Goal: Task Accomplishment & Management: Use online tool/utility

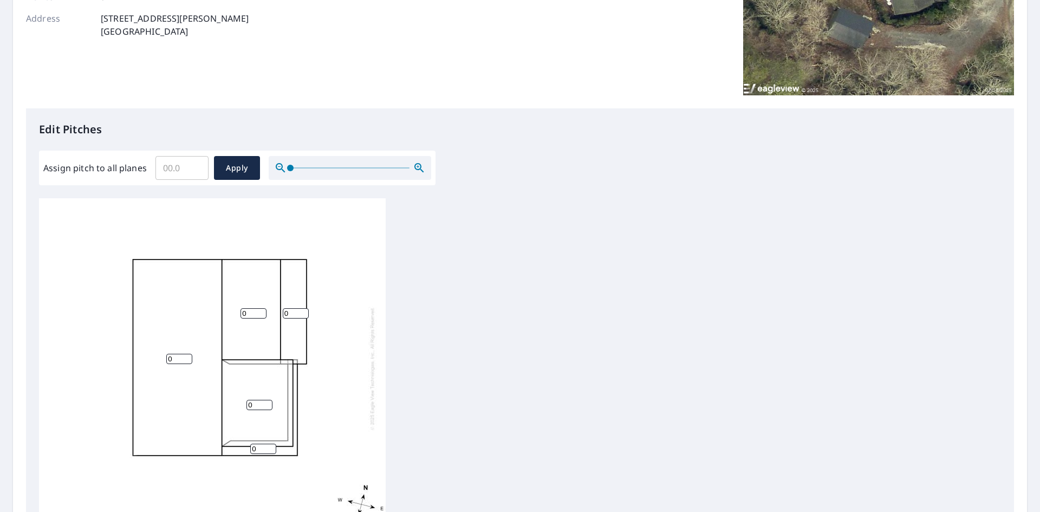
scroll to position [217, 0]
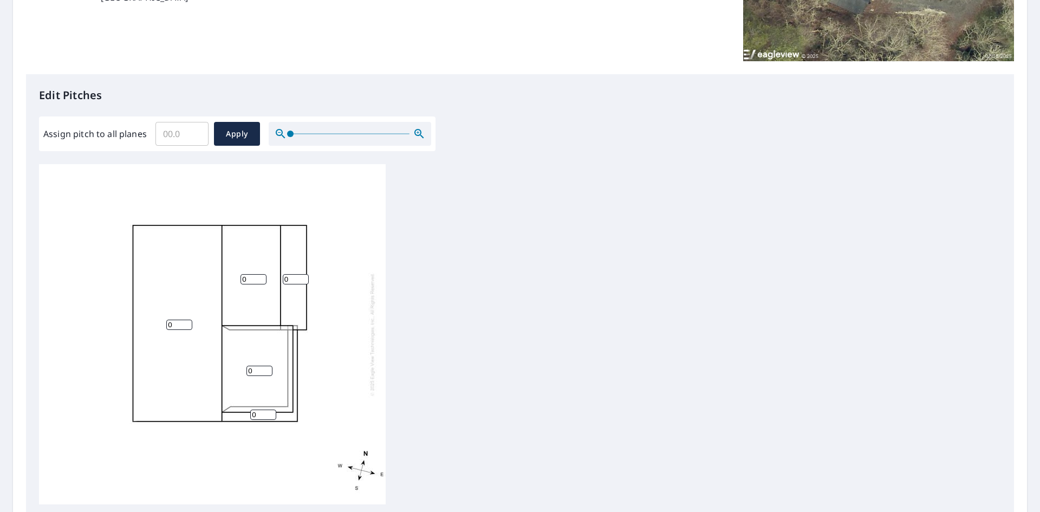
click at [172, 323] on input "0" at bounding box center [179, 325] width 26 height 10
type input "11"
click at [260, 275] on input "1" at bounding box center [254, 279] width 26 height 10
click at [260, 275] on input "2" at bounding box center [254, 279] width 26 height 10
click at [260, 275] on input "3" at bounding box center [254, 279] width 26 height 10
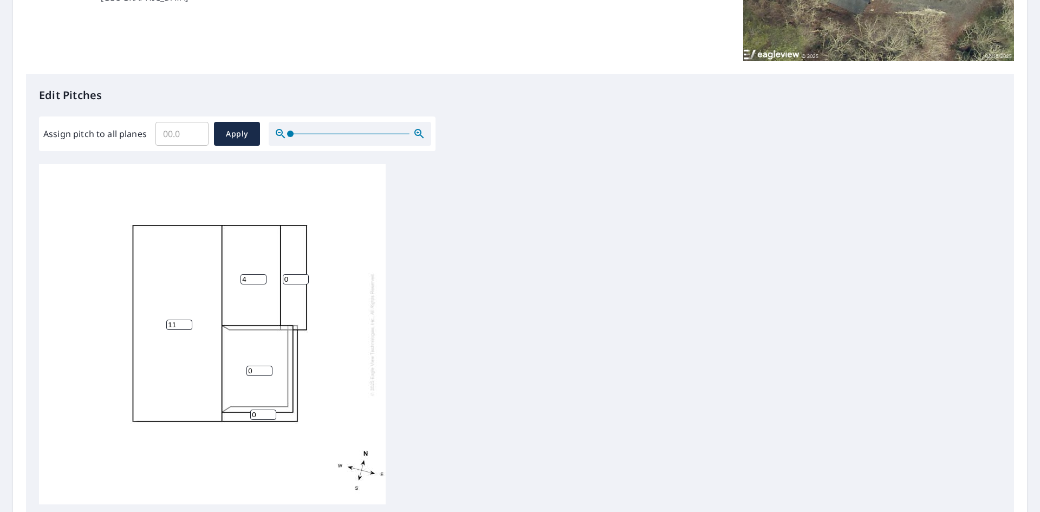
click at [260, 275] on input "4" at bounding box center [254, 279] width 26 height 10
click at [261, 275] on input "5" at bounding box center [254, 279] width 26 height 10
click at [261, 275] on input "6" at bounding box center [254, 279] width 26 height 10
click at [261, 275] on input "7" at bounding box center [254, 279] width 26 height 10
click at [261, 275] on input "8" at bounding box center [254, 279] width 26 height 10
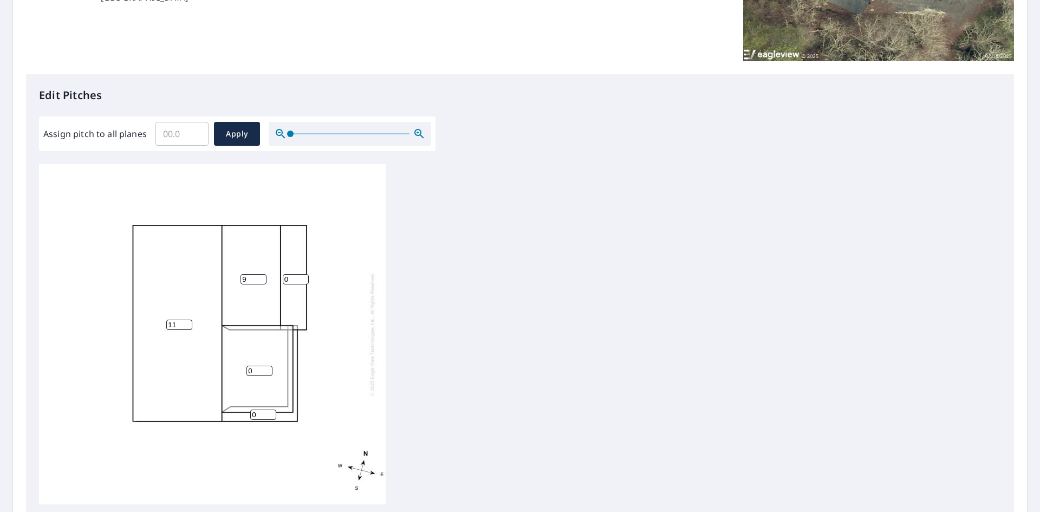
click at [261, 275] on input "9" at bounding box center [254, 279] width 26 height 10
click at [261, 275] on input "10" at bounding box center [254, 279] width 26 height 10
type input "11"
click at [261, 275] on input "11" at bounding box center [254, 279] width 26 height 10
click at [306, 275] on input "1" at bounding box center [296, 279] width 26 height 10
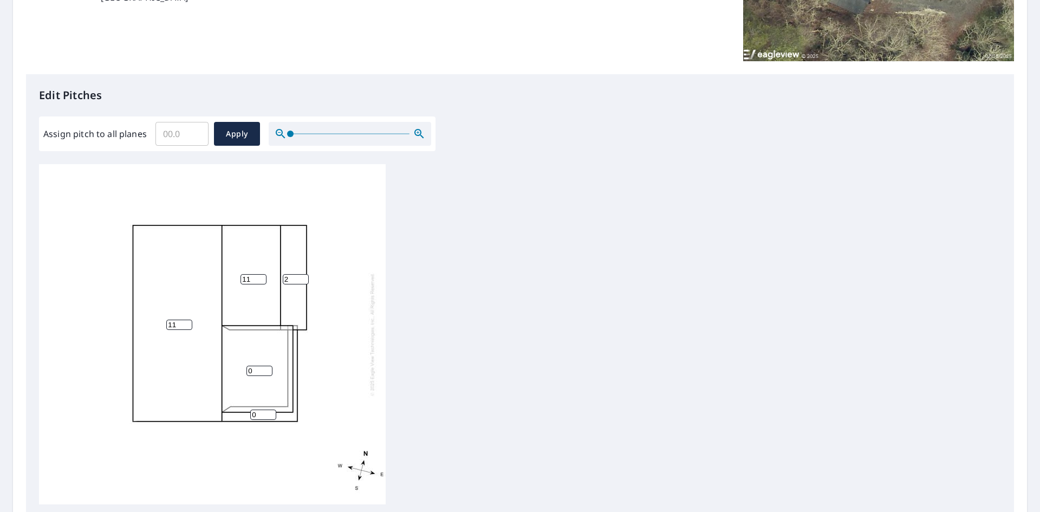
click at [306, 275] on input "2" at bounding box center [296, 279] width 26 height 10
click at [306, 275] on input "3" at bounding box center [296, 279] width 26 height 10
type input "4"
click at [306, 275] on input "4" at bounding box center [296, 279] width 26 height 10
type input "3.5"
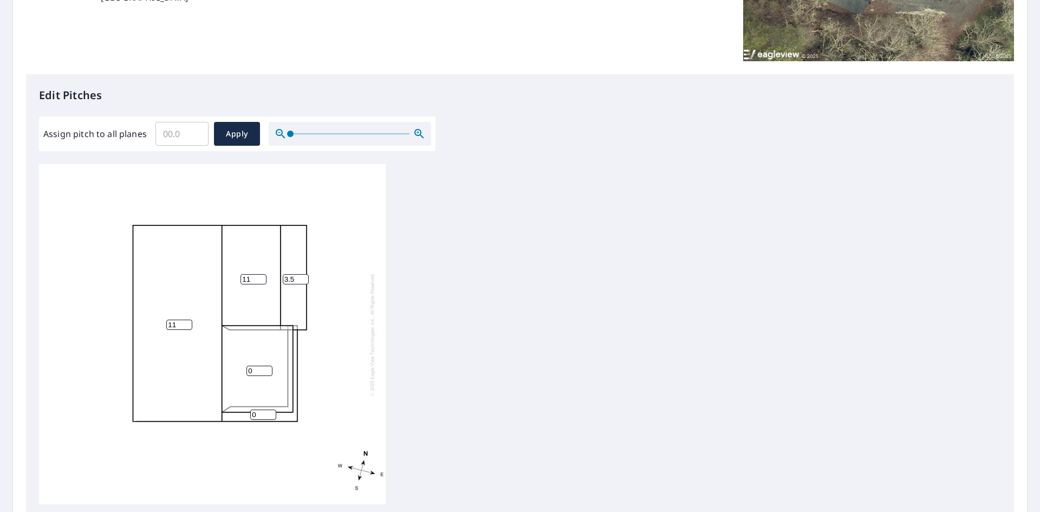
click at [509, 315] on div "11 0 11 3.5 0" at bounding box center [520, 334] width 962 height 340
click at [267, 367] on input "1" at bounding box center [260, 371] width 26 height 10
click at [267, 367] on input "2" at bounding box center [260, 371] width 26 height 10
click at [267, 367] on input "3" at bounding box center [260, 371] width 26 height 10
click at [267, 367] on input "4" at bounding box center [260, 371] width 26 height 10
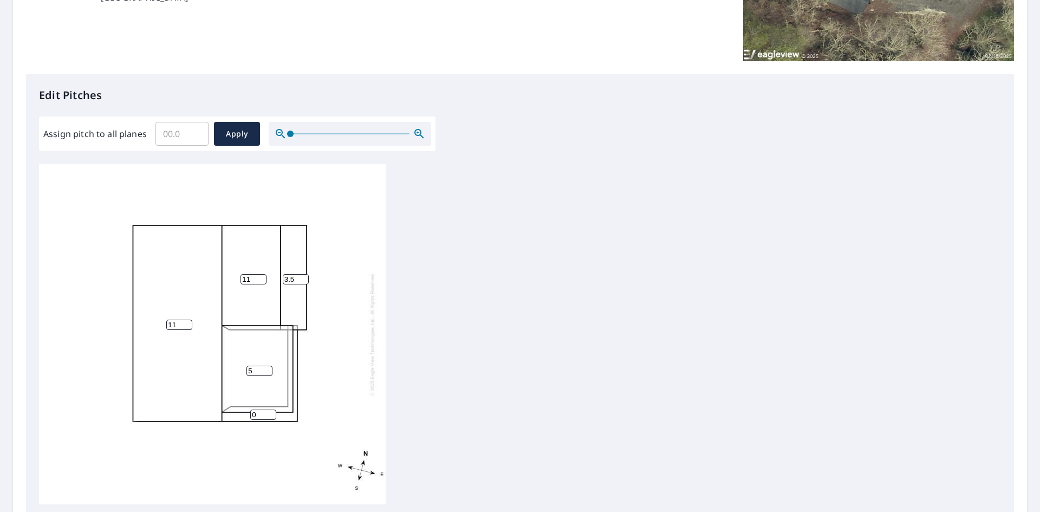
click at [267, 367] on input "5" at bounding box center [260, 371] width 26 height 10
type input "4"
click at [268, 373] on input "4" at bounding box center [260, 371] width 26 height 10
click at [272, 413] on input "1" at bounding box center [263, 415] width 26 height 10
click at [272, 413] on input "2" at bounding box center [263, 415] width 26 height 10
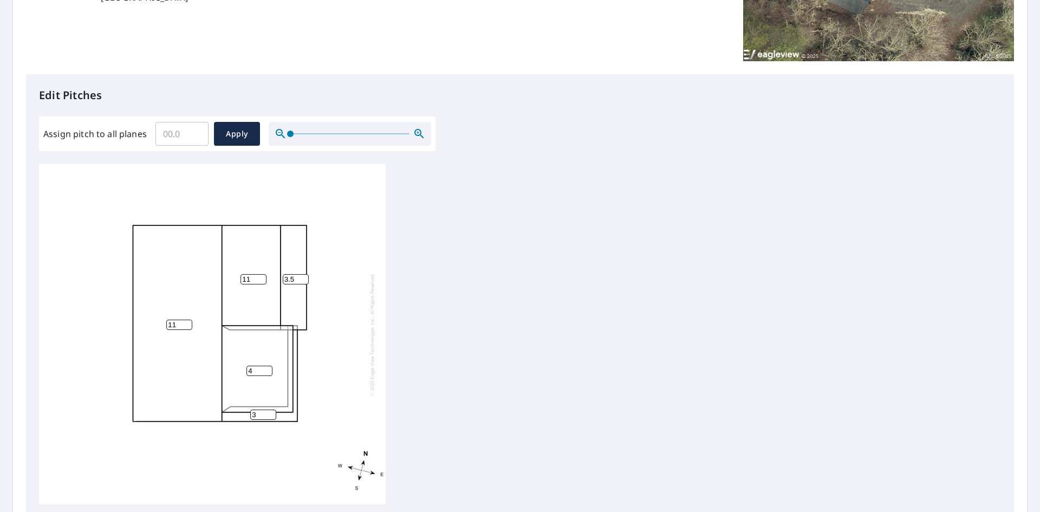
click at [272, 413] on input "3" at bounding box center [263, 415] width 26 height 10
click at [272, 413] on input "4" at bounding box center [263, 415] width 26 height 10
click at [272, 412] on input "5" at bounding box center [263, 415] width 26 height 10
click at [272, 412] on input "6" at bounding box center [263, 415] width 26 height 10
click at [272, 412] on input "7" at bounding box center [263, 415] width 26 height 10
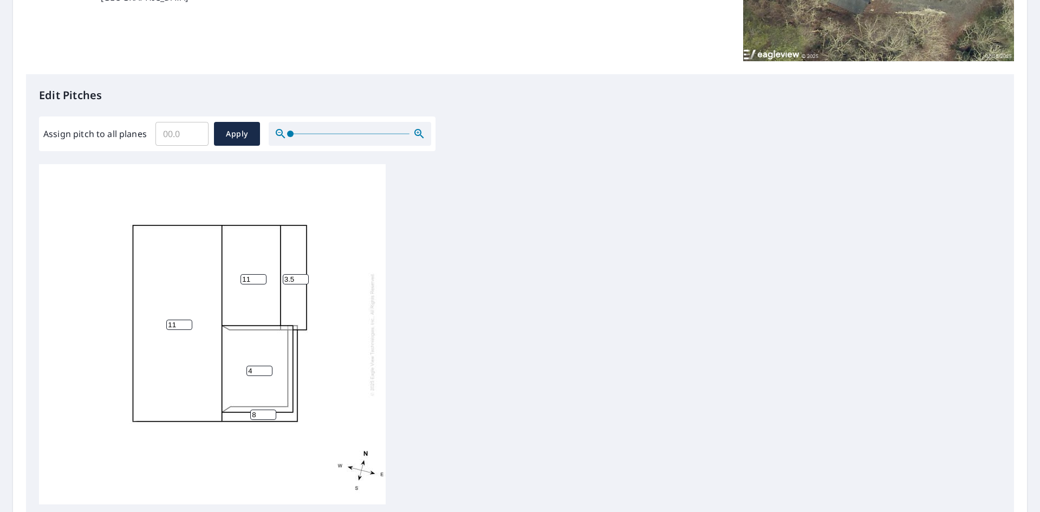
click at [272, 412] on input "8" at bounding box center [263, 415] width 26 height 10
click at [272, 411] on input "9" at bounding box center [263, 415] width 26 height 10
click at [272, 410] on input "9" at bounding box center [263, 415] width 26 height 10
click at [269, 411] on input "10" at bounding box center [263, 415] width 26 height 10
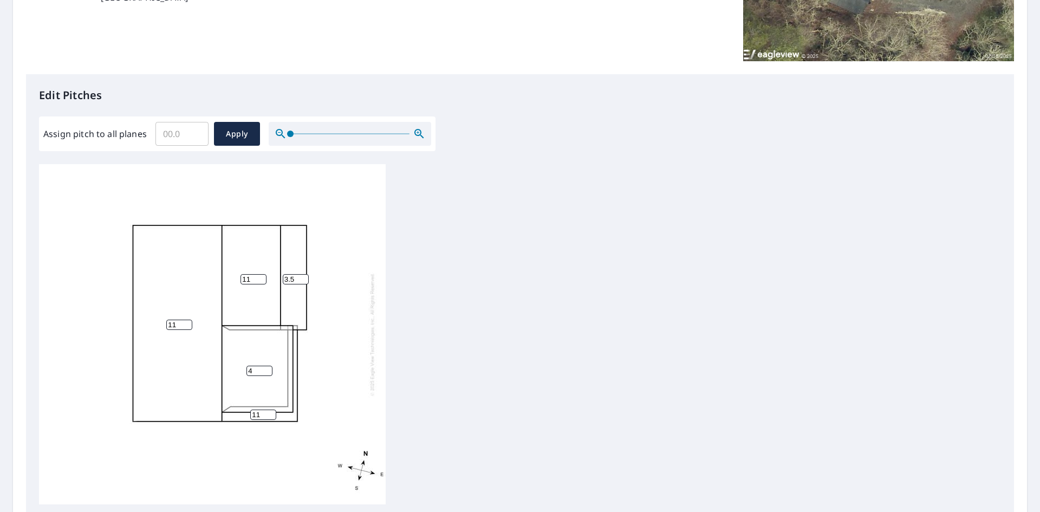
type input "11"
click at [269, 411] on input "11" at bounding box center [263, 415] width 26 height 10
click at [482, 390] on div "11 4 11 3.5 11" at bounding box center [520, 334] width 962 height 340
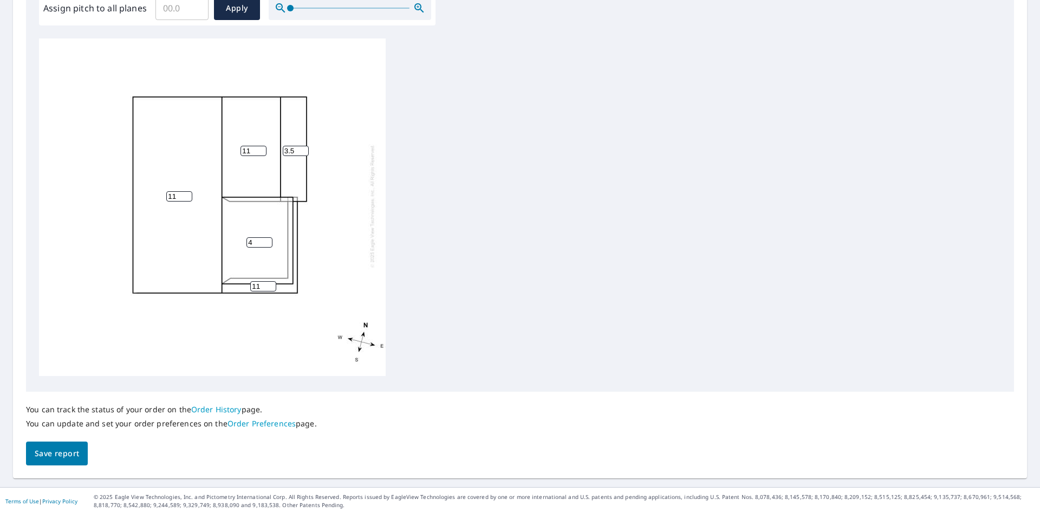
scroll to position [345, 0]
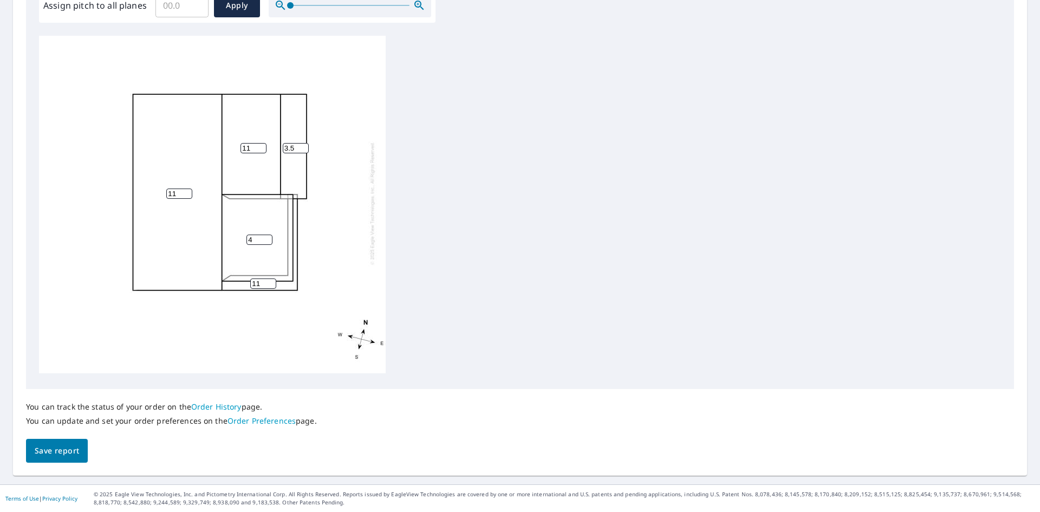
click at [50, 449] on span "Save report" at bounding box center [57, 451] width 44 height 14
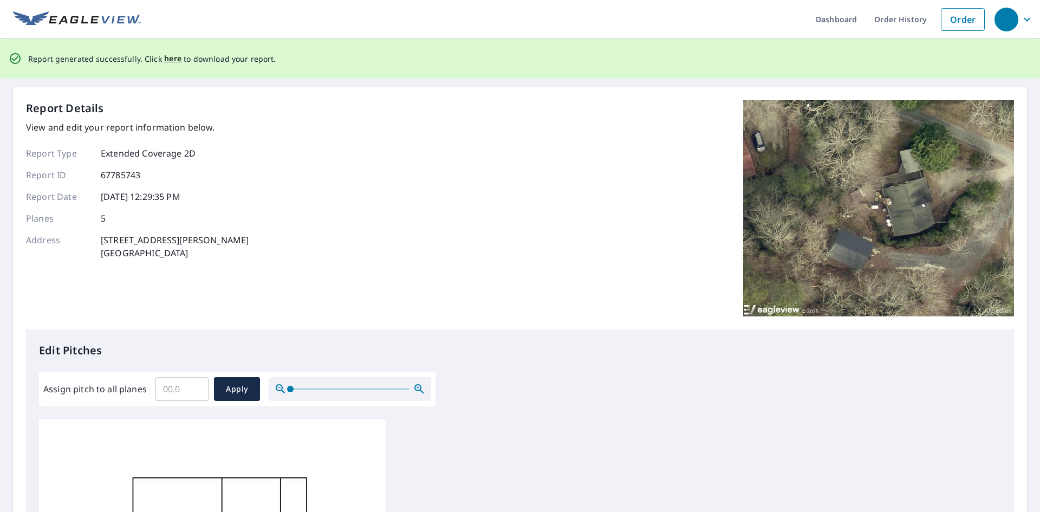
scroll to position [0, 0]
click at [171, 57] on span "here" at bounding box center [173, 60] width 18 height 14
